Goal: Obtain resource: Download file/media

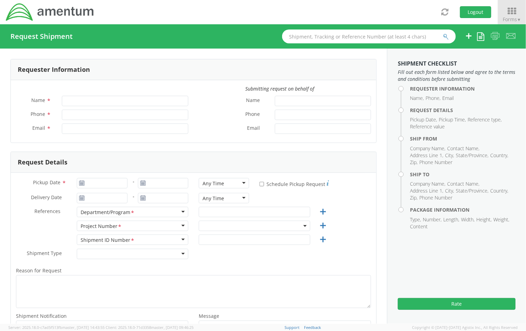
type input "Jason Champagne"
type input "jason.champagne@amentum.com"
click at [224, 225] on span at bounding box center [254, 226] width 111 height 10
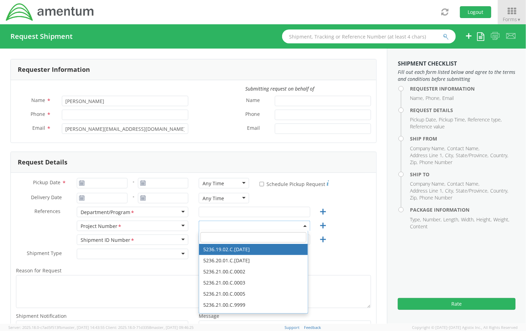
click at [220, 236] on input "search" at bounding box center [253, 237] width 106 height 10
paste input "0060.0026.F.XX.SITESP.XX.10000"
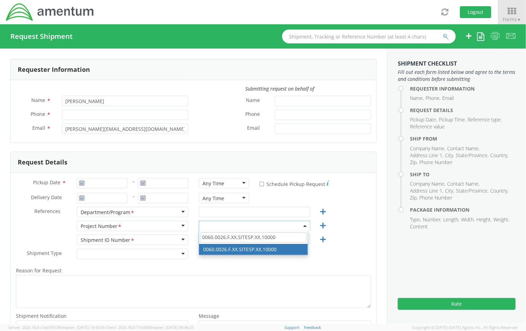
type input "0060.0026.F.XX.SITESP.XX.10000"
select select "0060.0026.F.XX.SITESP.XX.10000"
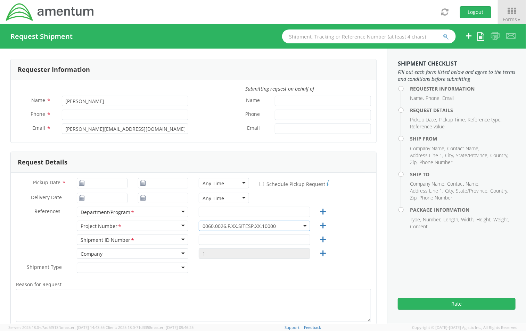
click at [265, 225] on span "0060.0026.F.XX.SITESP.XX.10000" at bounding box center [254, 226] width 104 height 7
click at [259, 238] on input "search" at bounding box center [253, 237] width 106 height 10
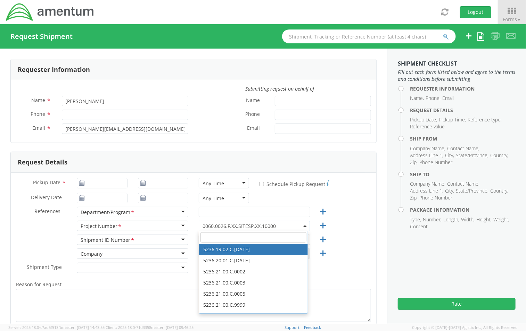
paste input "OVHD.100366.00000"
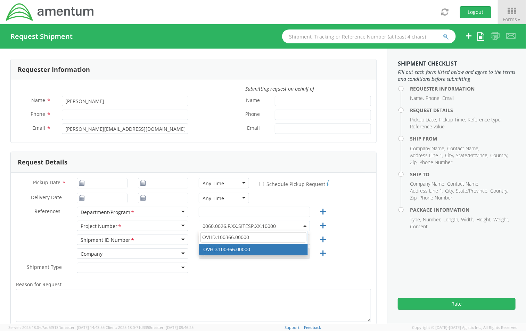
type input "OVHD.100366.00000"
select select "OVHD.100366.00000"
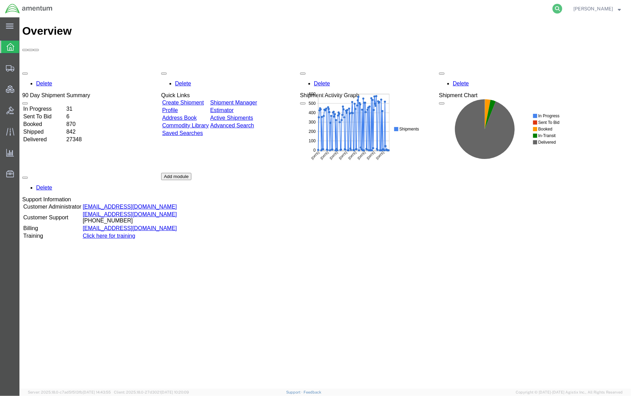
click at [554, 7] on icon at bounding box center [558, 9] width 10 height 10
type input "391376938380"
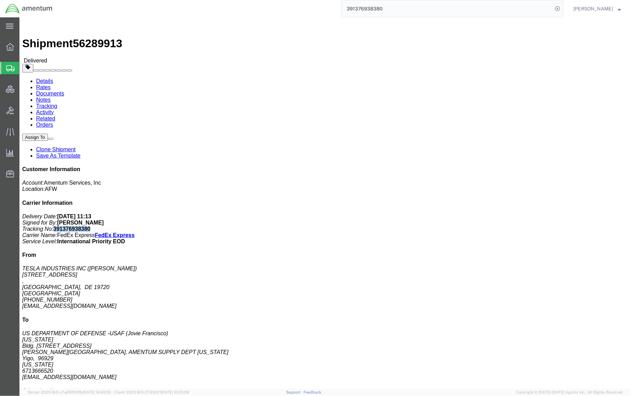
drag, startPoint x: 545, startPoint y: 104, endPoint x: 511, endPoint y: 106, distance: 34.1
click p "Delivery Date: 07/28/2025 11:13 Signed for By: V.CRUZ Tracking No: 391376938380…"
copy b "391376938380"
click link "Documents"
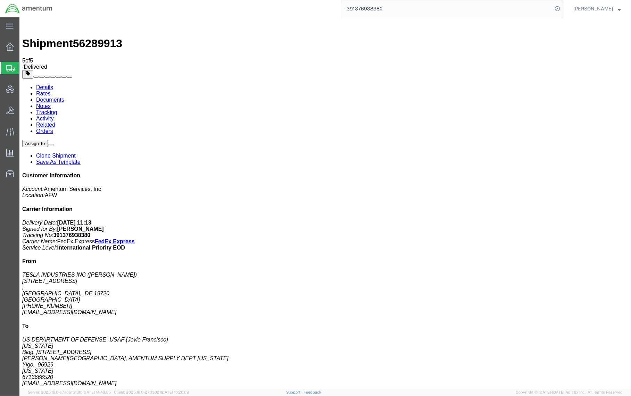
checkbox input "true"
select select "1"
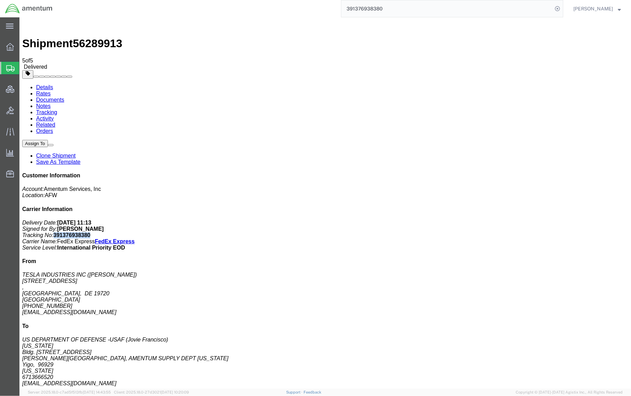
drag, startPoint x: 569, startPoint y: 118, endPoint x: 535, endPoint y: 122, distance: 34.3
click at [535, 220] on p "Delivery Date: 07/28/2025 11:13 Signed for By: V.CRUZ Tracking No: 391376938380…" at bounding box center [325, 235] width 606 height 31
copy b "391376938380"
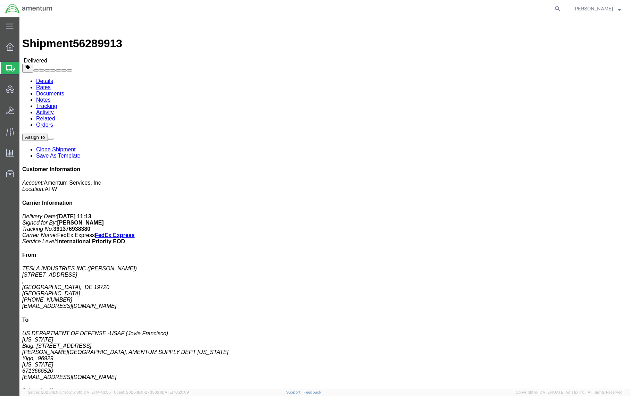
drag, startPoint x: 71, startPoint y: 27, endPoint x: 65, endPoint y: 51, distance: 24.7
click link "Documents"
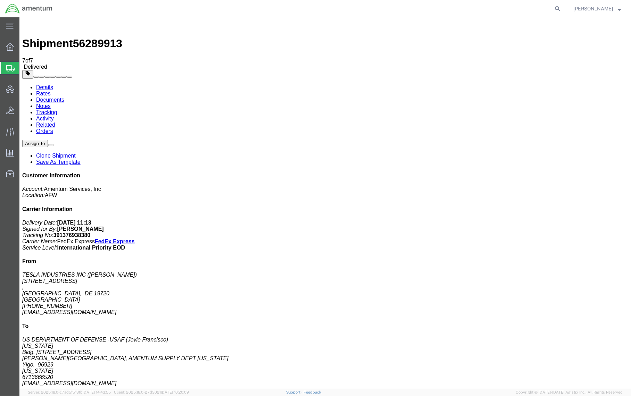
checkbox input "true"
checkbox input "false"
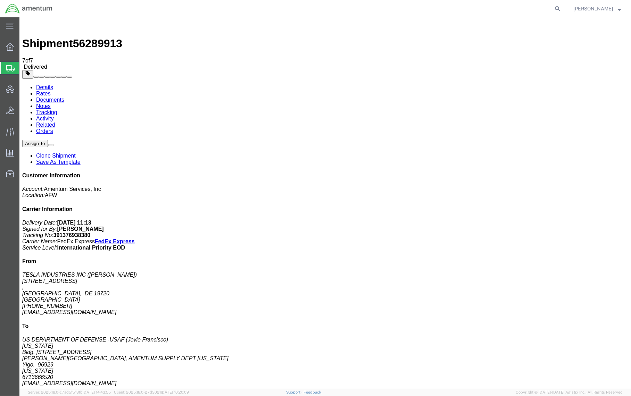
checkbox input "true"
drag, startPoint x: 565, startPoint y: 120, endPoint x: 532, endPoint y: 122, distance: 33.1
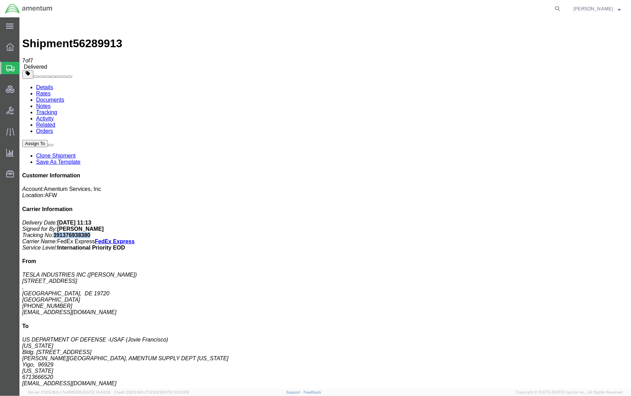
click at [532, 220] on p "Delivery Date: 07/28/2025 11:13 Signed for By: V.CRUZ Tracking No: 391376938380…" at bounding box center [325, 235] width 606 height 31
copy b "391376938380"
drag, startPoint x: 609, startPoint y: 196, endPoint x: 605, endPoint y: 155, distance: 41.9
click at [609, 272] on address "TESLA INDUSTRIES INC (Megan Masilotti) 101 CENTERPOINT BLVD , NEW CASTLE, DE 19…" at bounding box center [325, 294] width 606 height 44
